Goal: Task Accomplishment & Management: Use online tool/utility

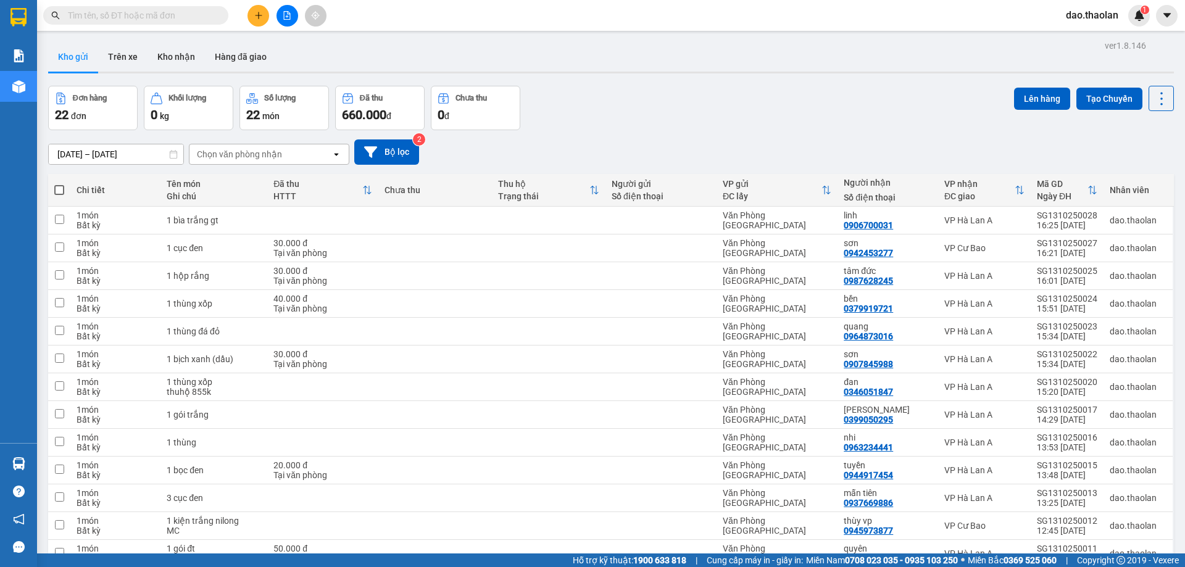
click at [73, 19] on input "text" at bounding box center [141, 16] width 146 height 14
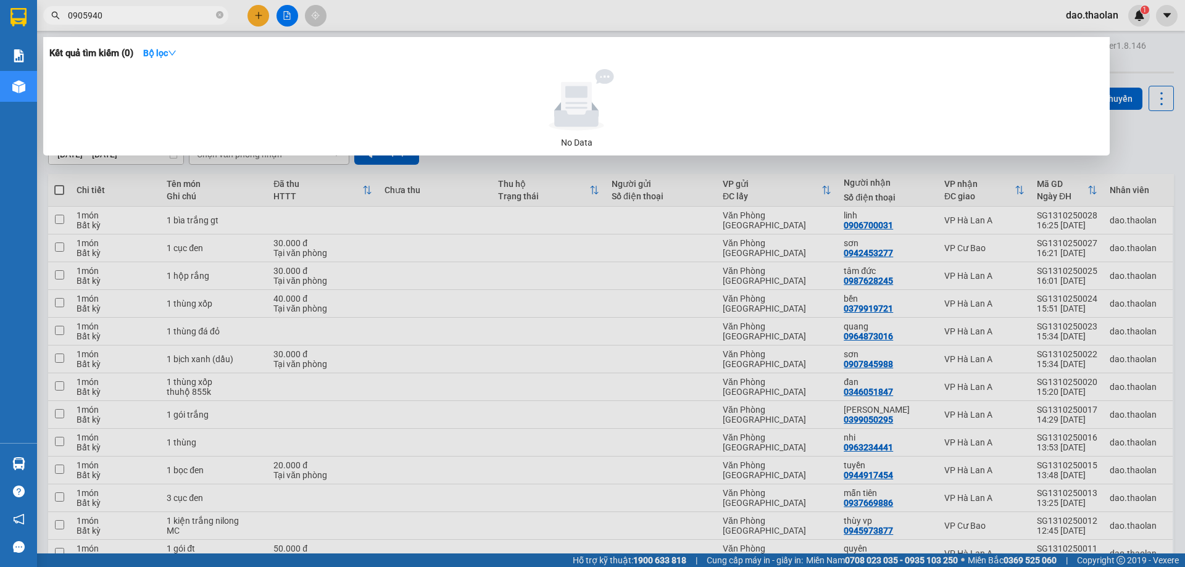
click at [90, 10] on input "0905940" at bounding box center [141, 16] width 146 height 14
drag, startPoint x: 86, startPoint y: 10, endPoint x: 463, endPoint y: -25, distance: 378.6
click at [463, 0] on html "Kết quả tìm kiếm ( 0 ) Bộ lọc No Data 0905940 dao.thaolan 1 Báo cáo Báo cáo dòn…" at bounding box center [592, 283] width 1185 height 567
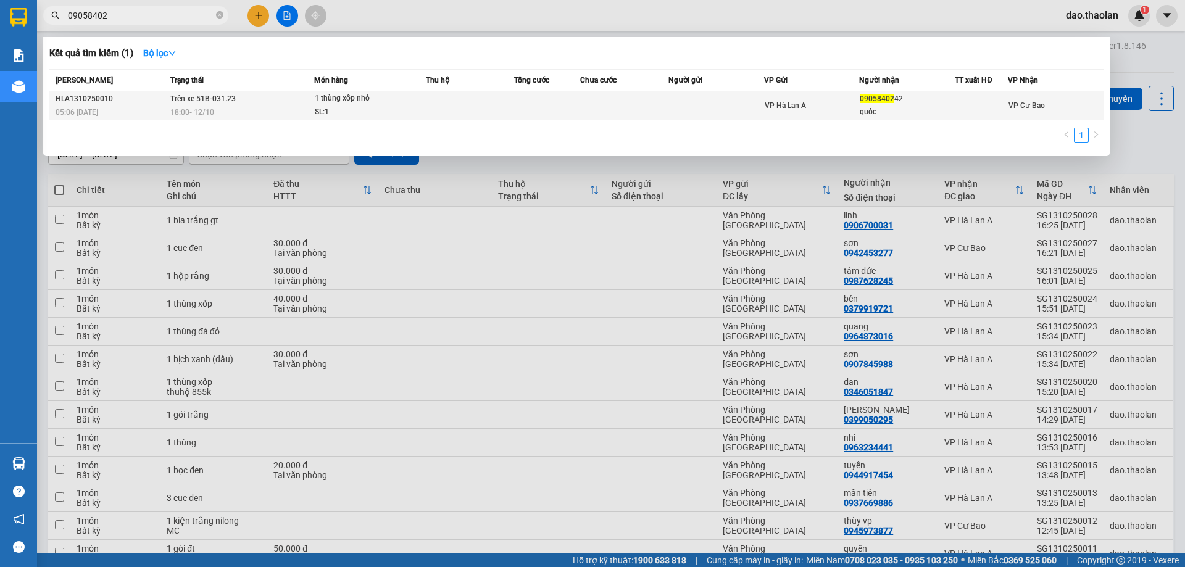
type input "09058402"
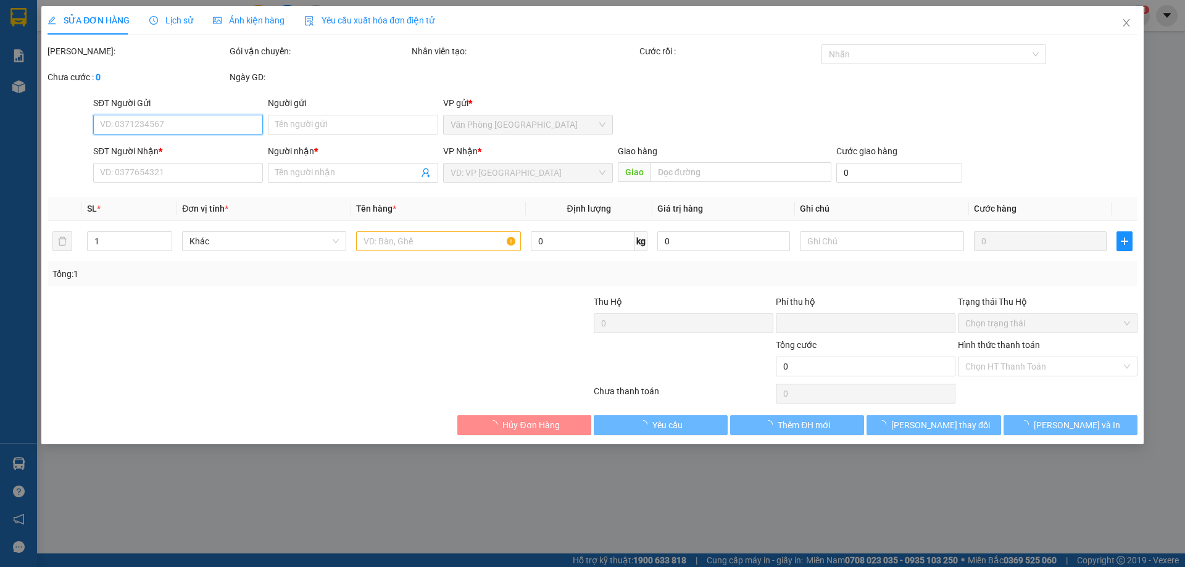
type input "0905840242"
type input "quốc"
type input "0"
